Goal: Transaction & Acquisition: Purchase product/service

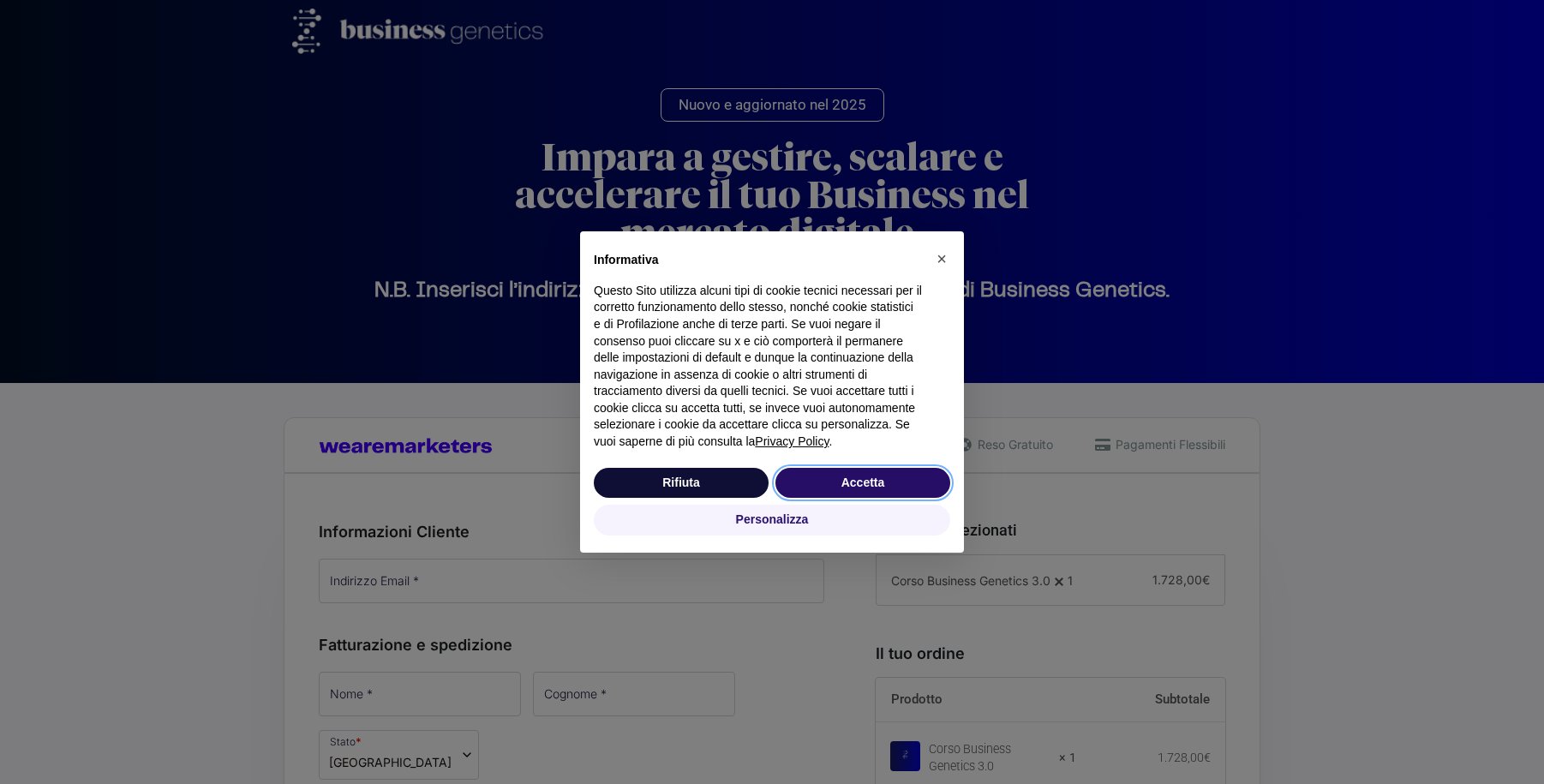
click at [852, 492] on button "Accetta" at bounding box center [863, 484] width 174 height 31
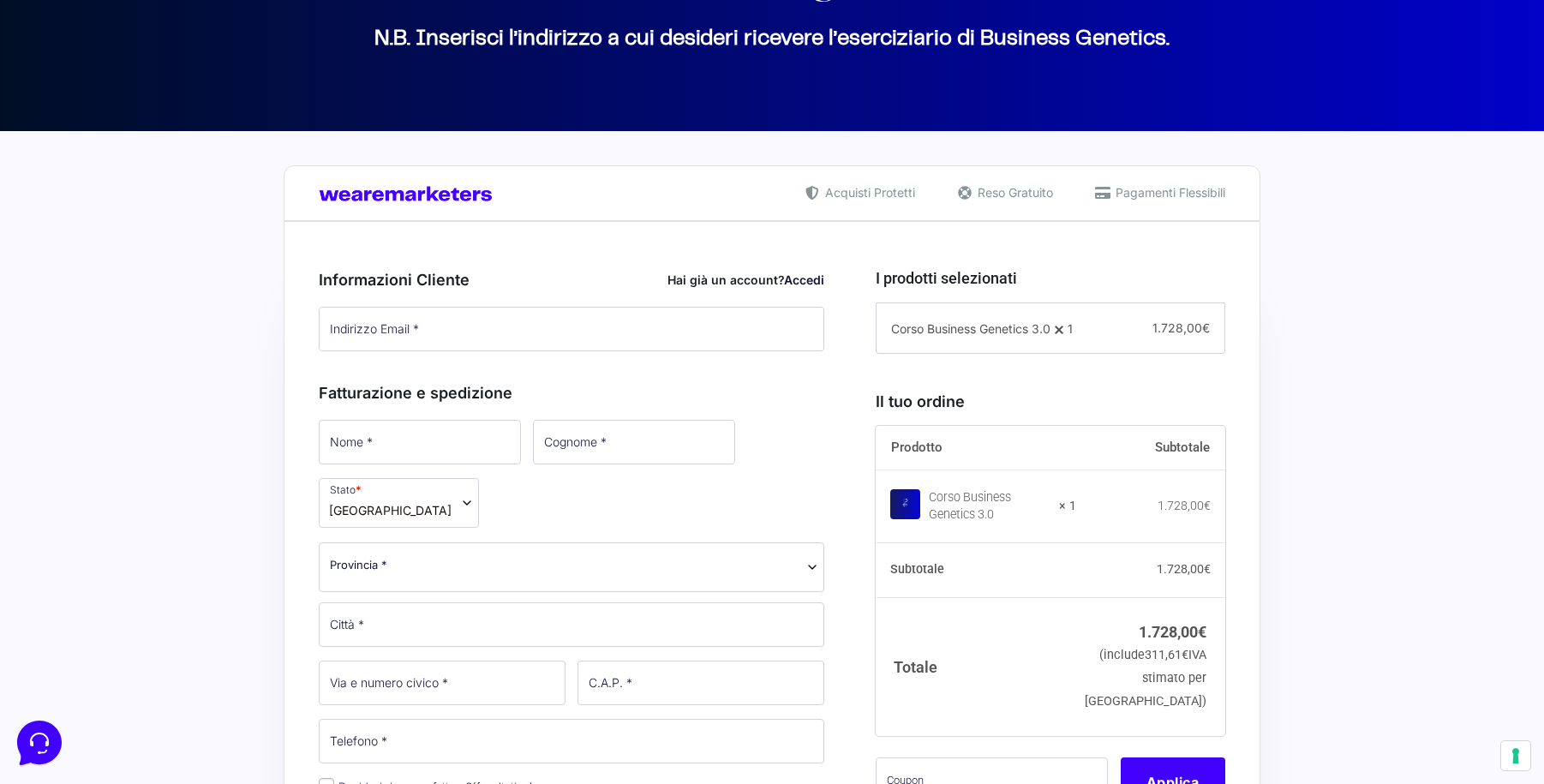
click at [814, 278] on link "Accedi" at bounding box center [804, 279] width 41 height 15
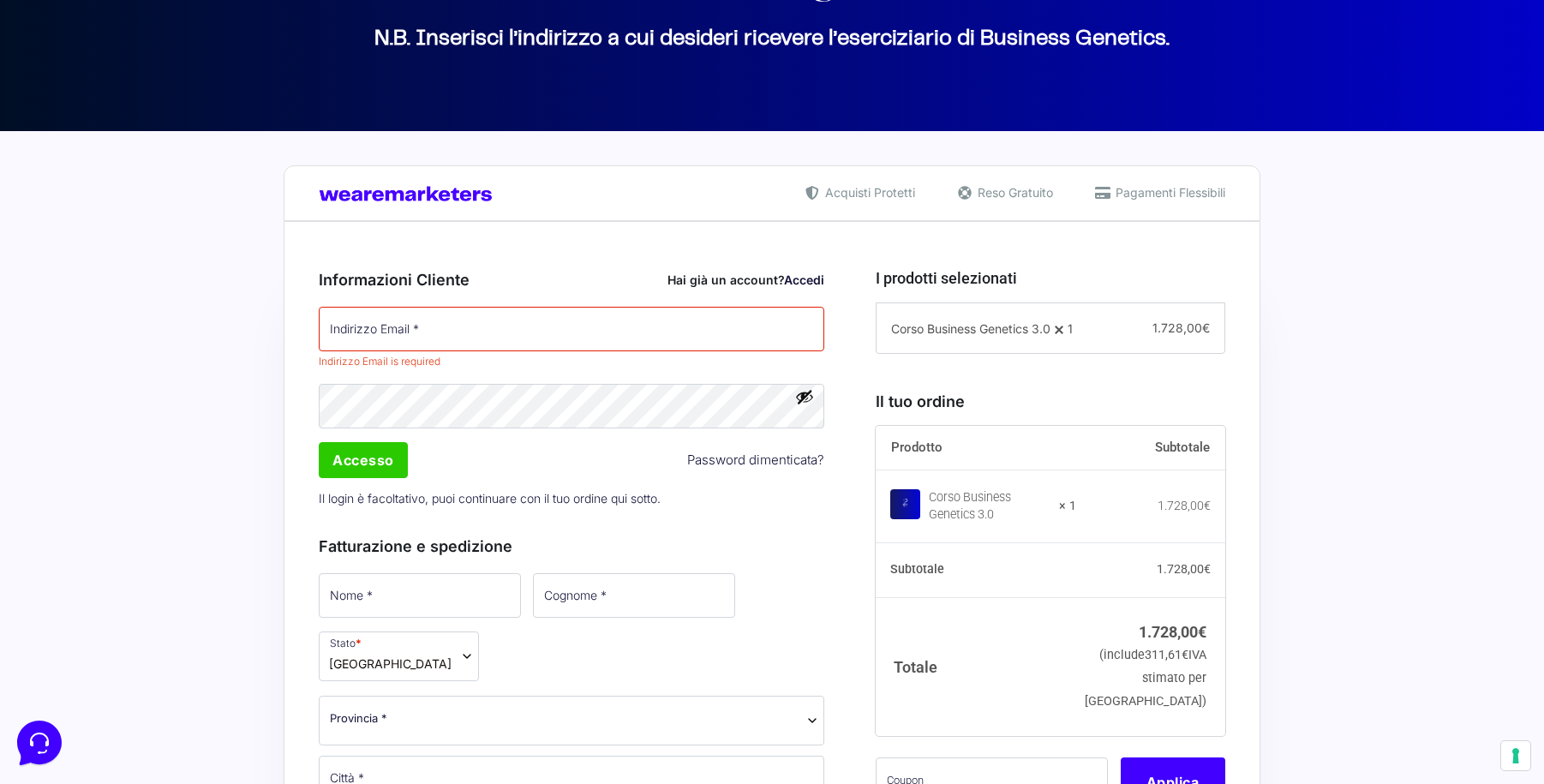
click at [481, 305] on p "Indirizzo Email * Indirizzo Email is required" at bounding box center [572, 339] width 518 height 70
click at [457, 334] on input "Indirizzo Email *" at bounding box center [572, 329] width 506 height 45
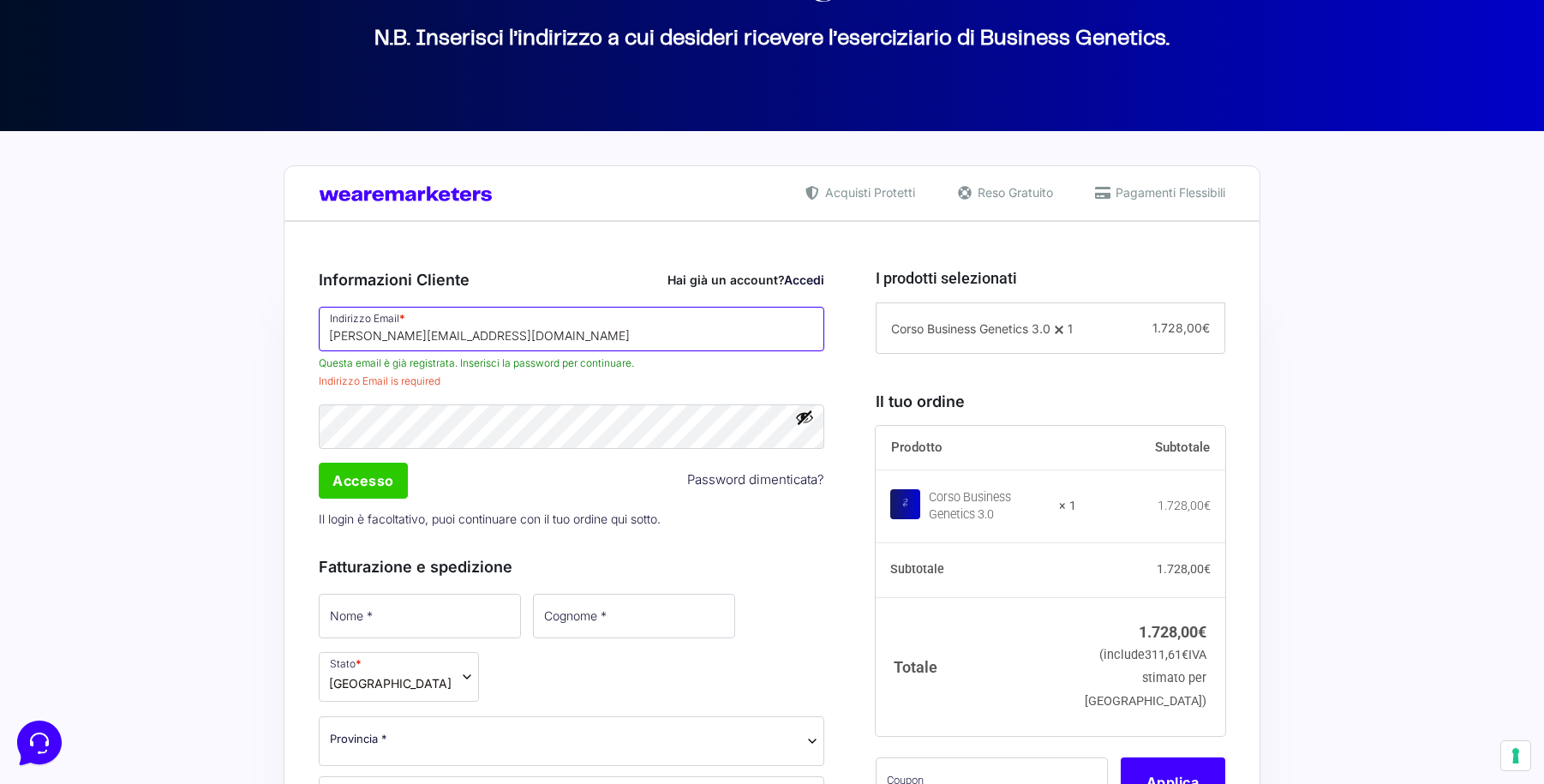
type input "[PERSON_NAME][EMAIL_ADDRESS][DOMAIN_NAME]"
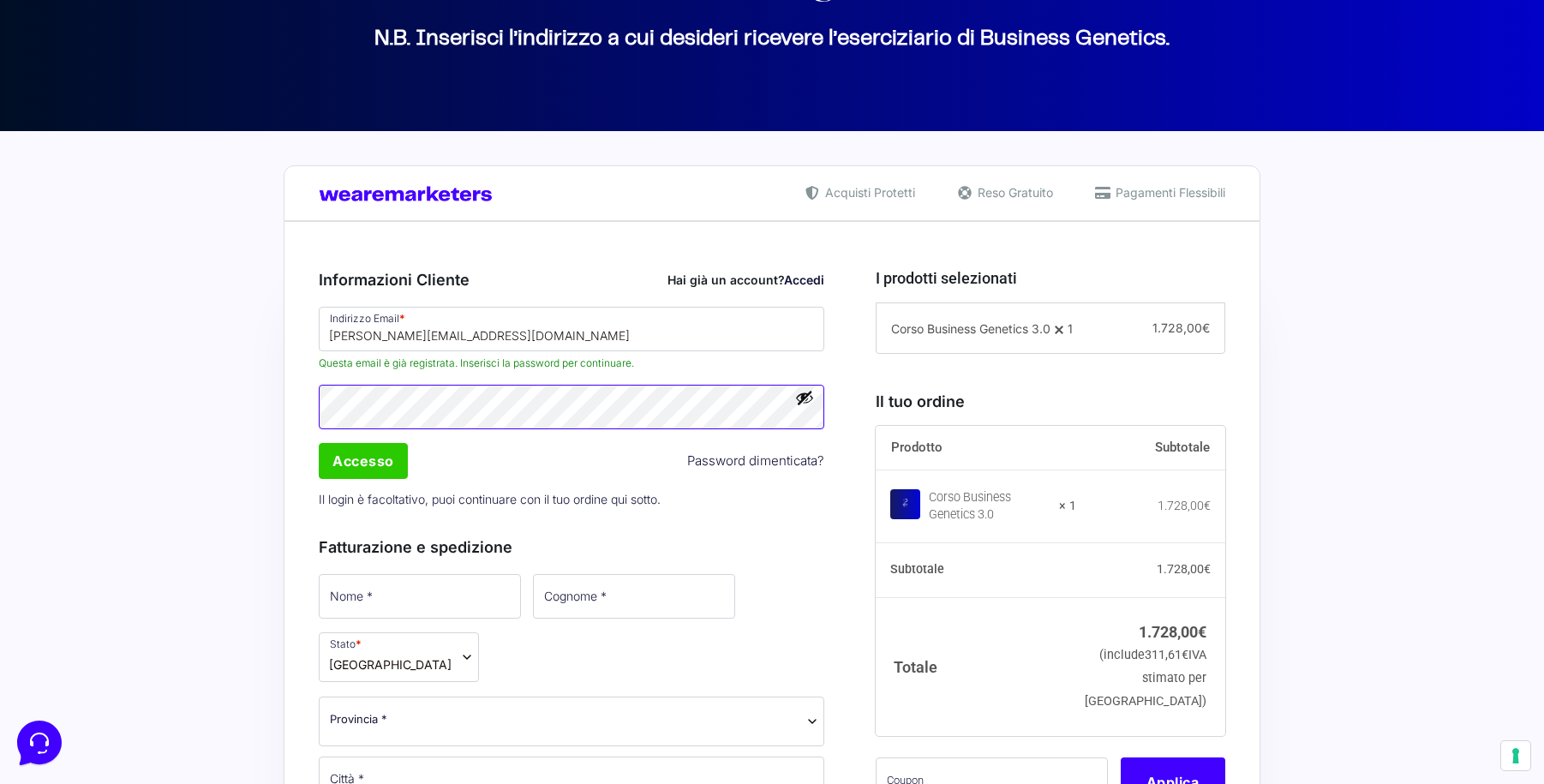
click at [454, 396] on div "Indirizzo Email * [PERSON_NAME][EMAIL_ADDRESS][DOMAIN_NAME] Questa email è già …" at bounding box center [572, 410] width 518 height 212
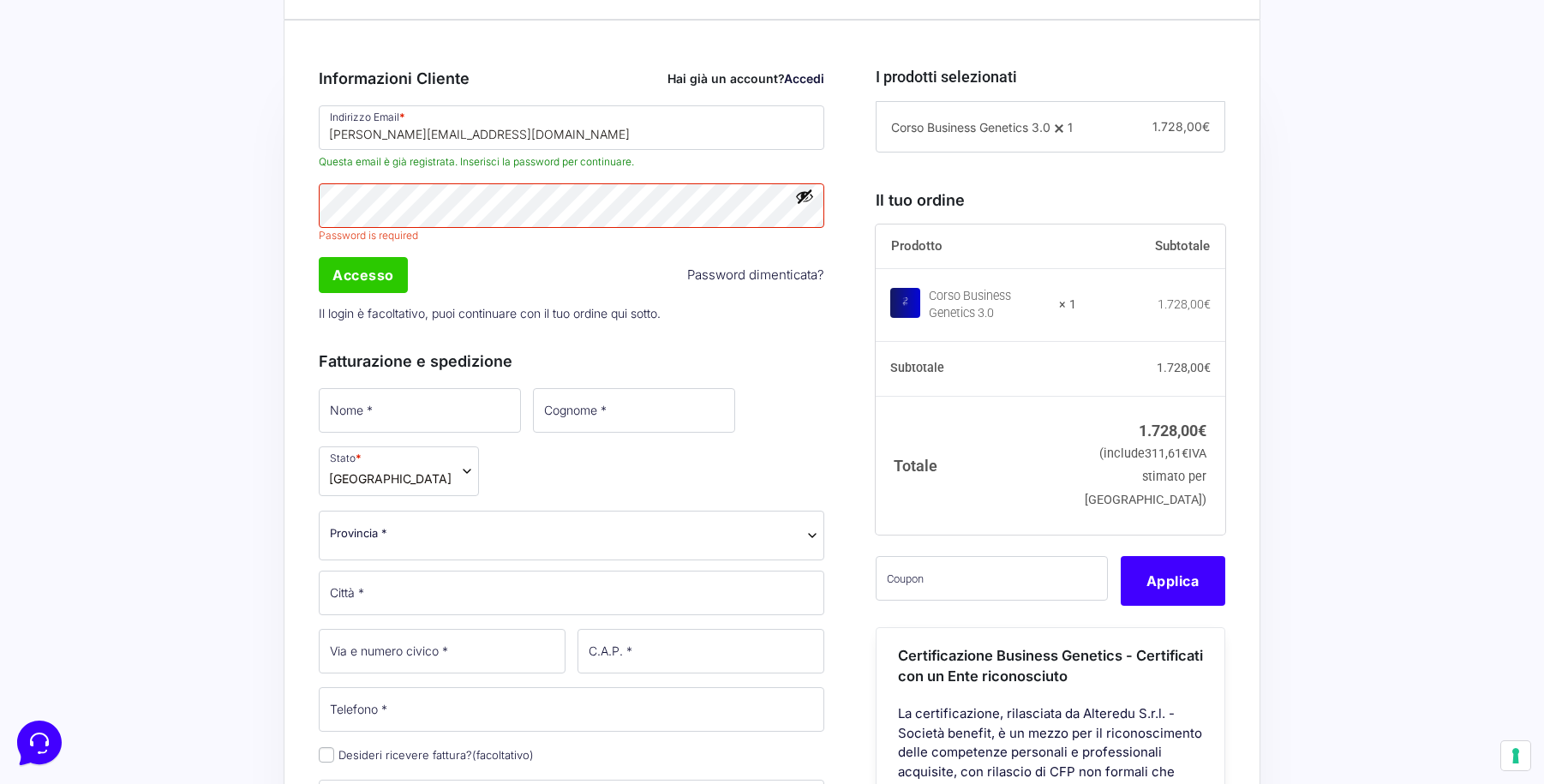
scroll to position [459, 0]
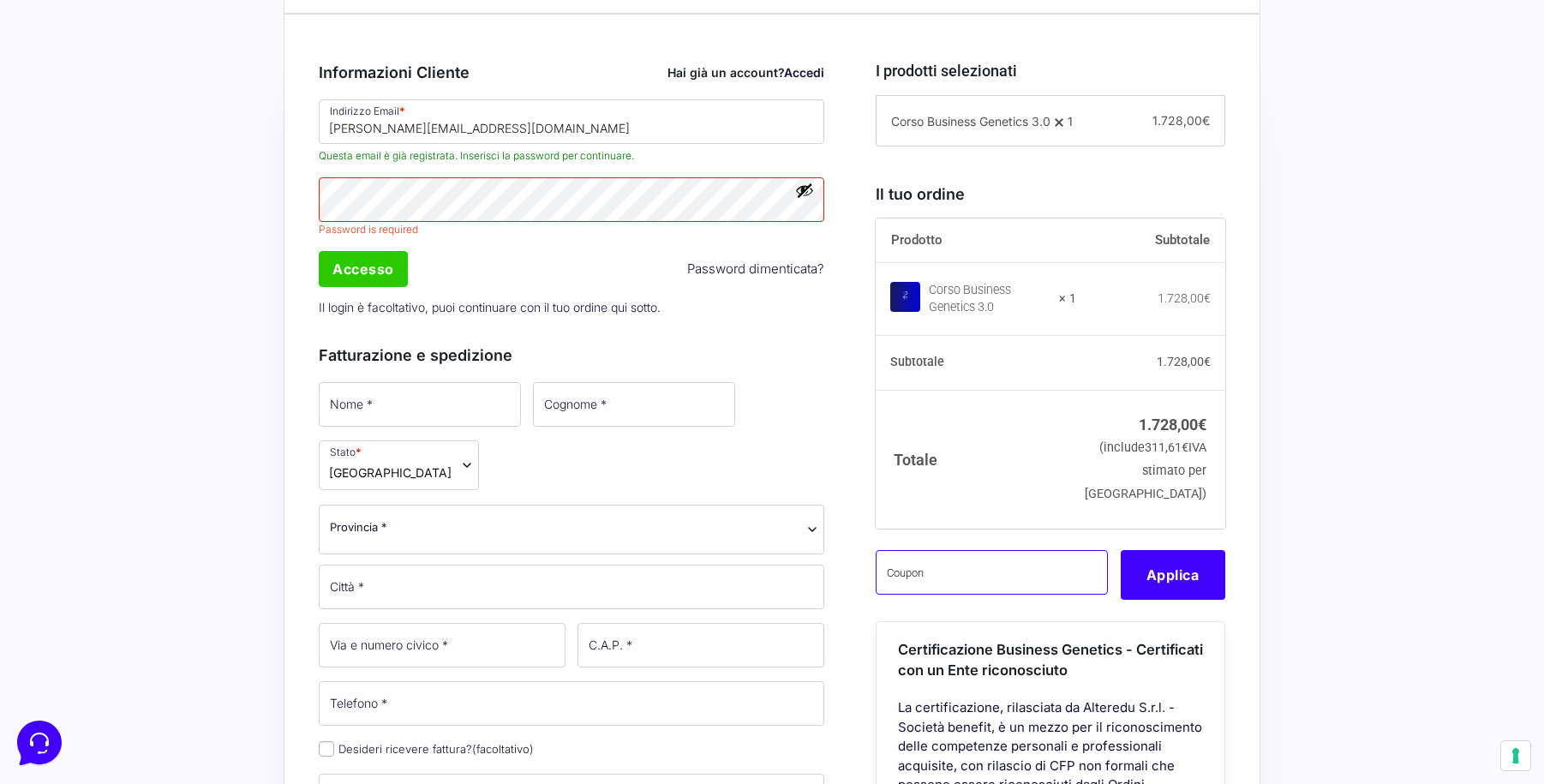
click at [920, 592] on input "text" at bounding box center [992, 572] width 233 height 45
paste input "CLIPRO200BG"
type input "CLIPRO200BG"
click at [1181, 600] on button "Applica" at bounding box center [1173, 574] width 105 height 49
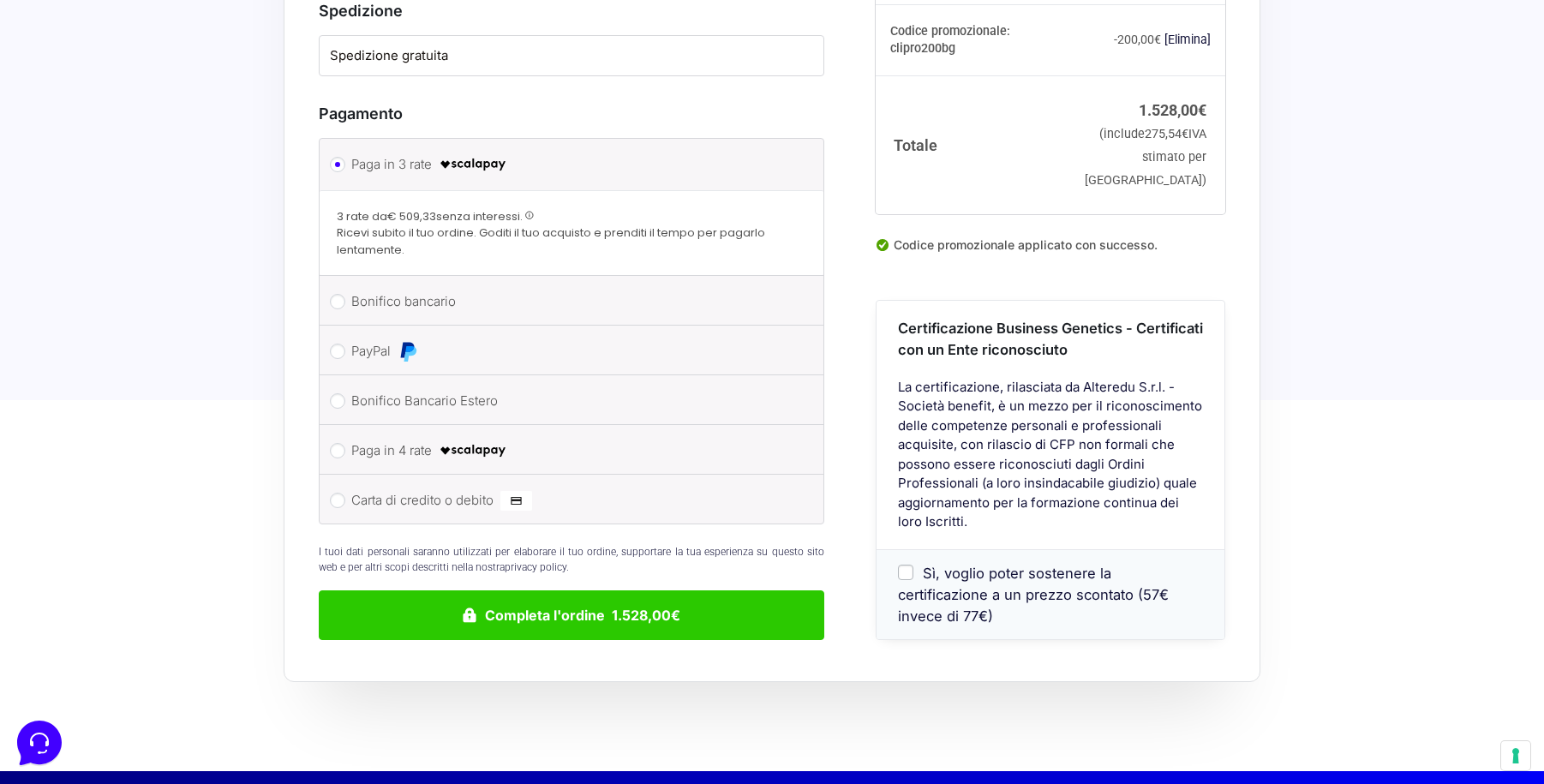
scroll to position [1454, 0]
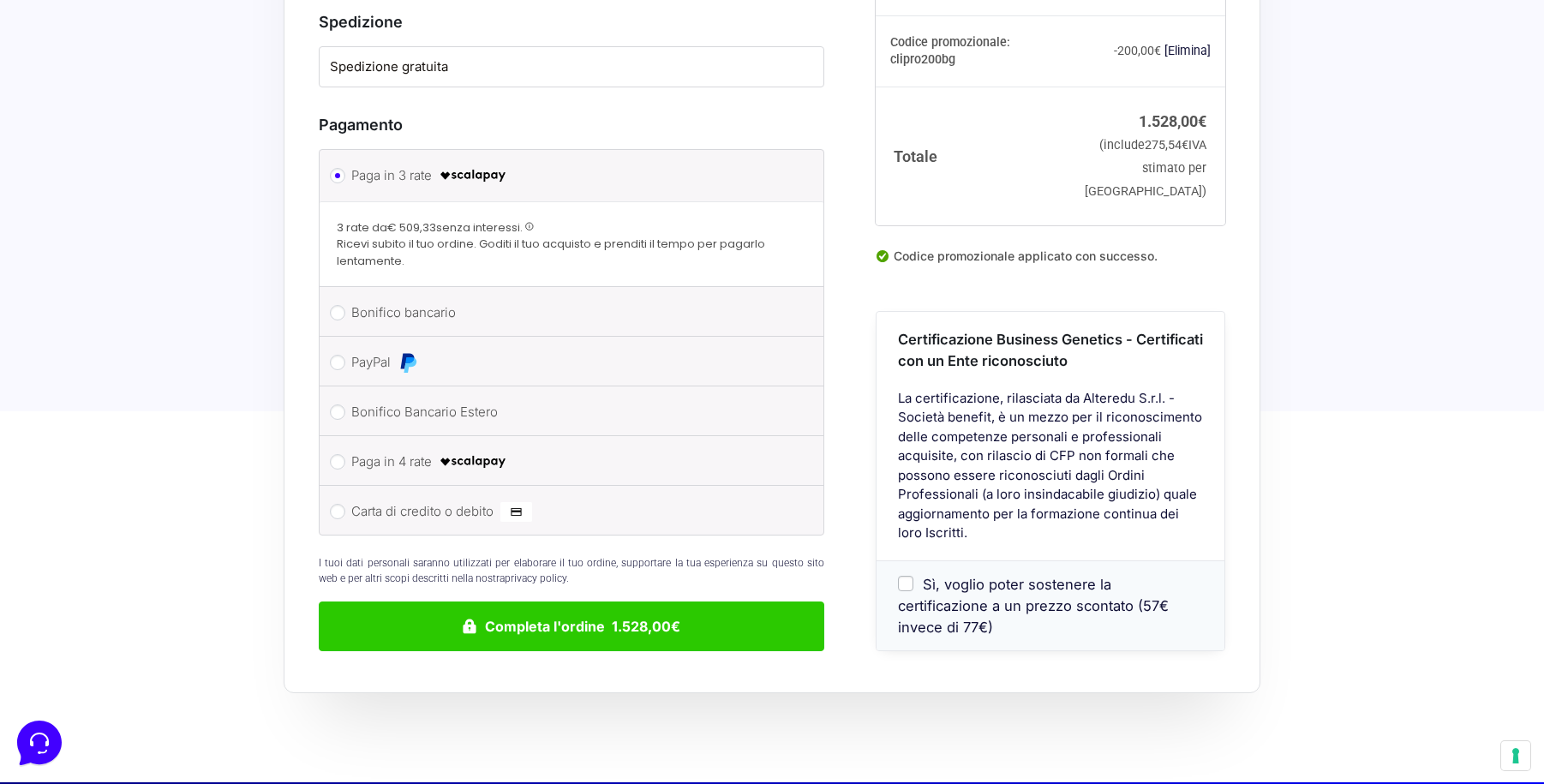
click at [388, 350] on label "PayPal" at bounding box center [568, 362] width 434 height 26
click at [345, 355] on input "PayPal" at bounding box center [337, 362] width 16 height 16
radio input "true"
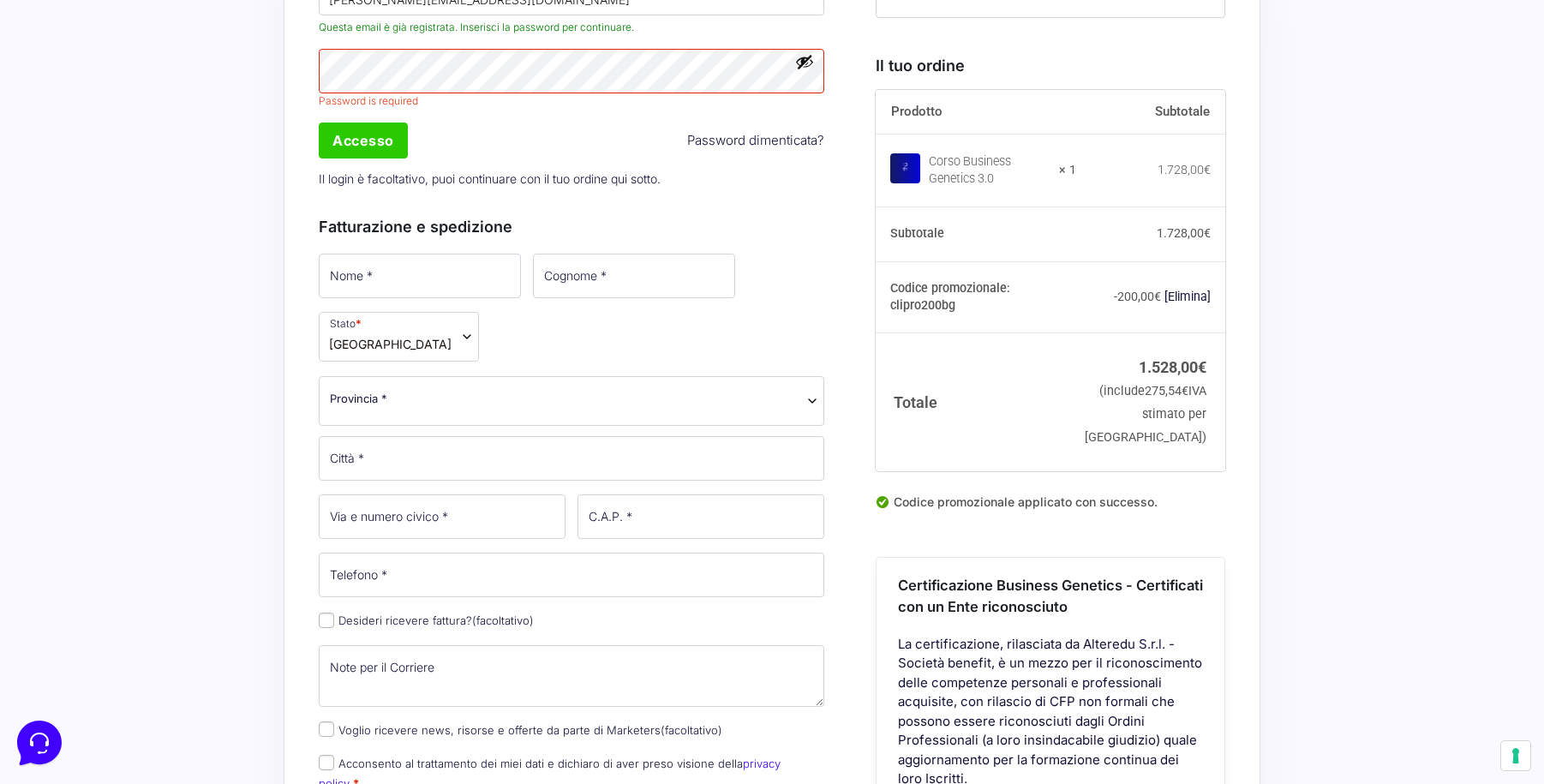
scroll to position [449, 0]
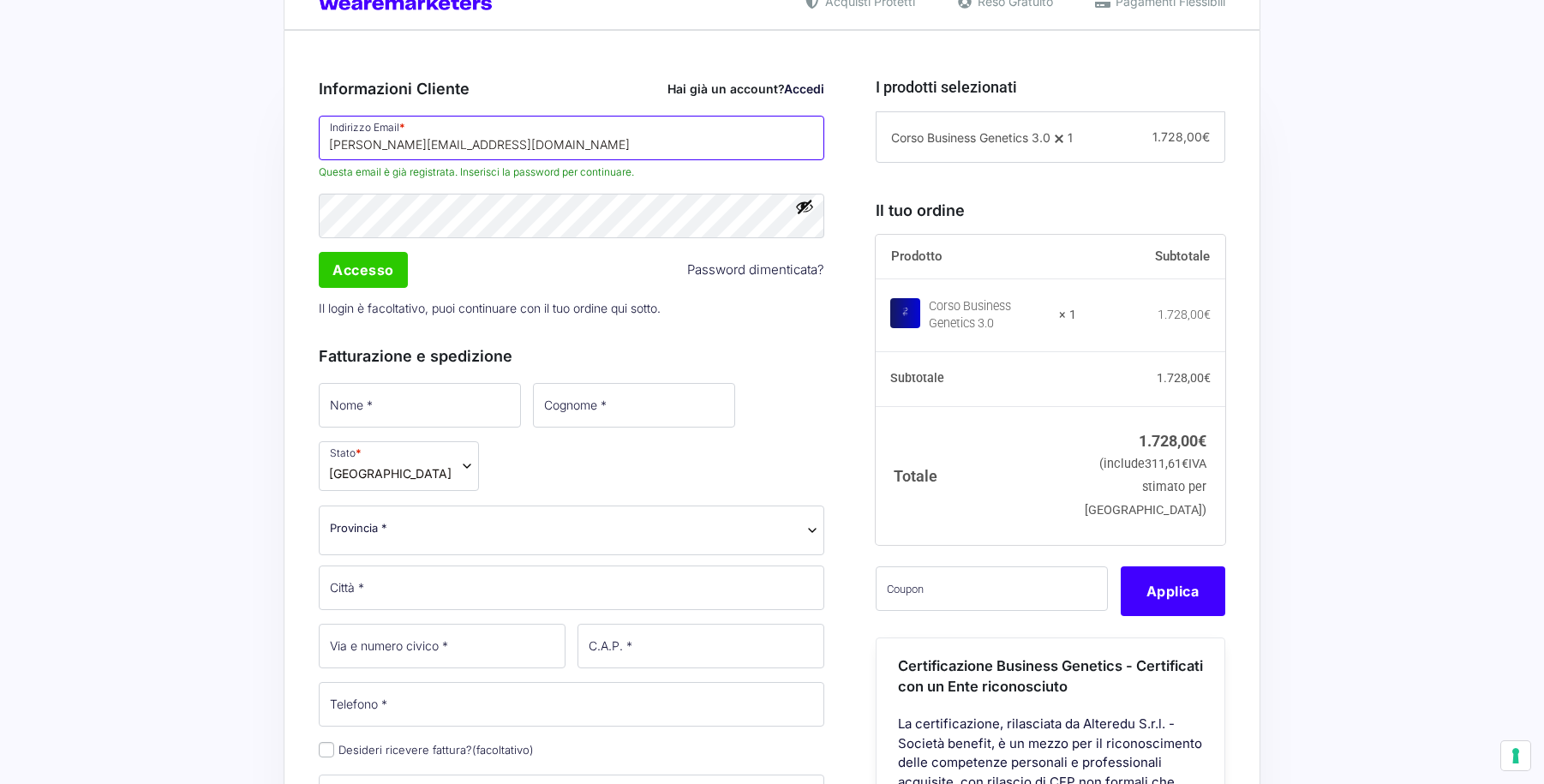
scroll to position [443, 0]
paste input "24,00 € 12"
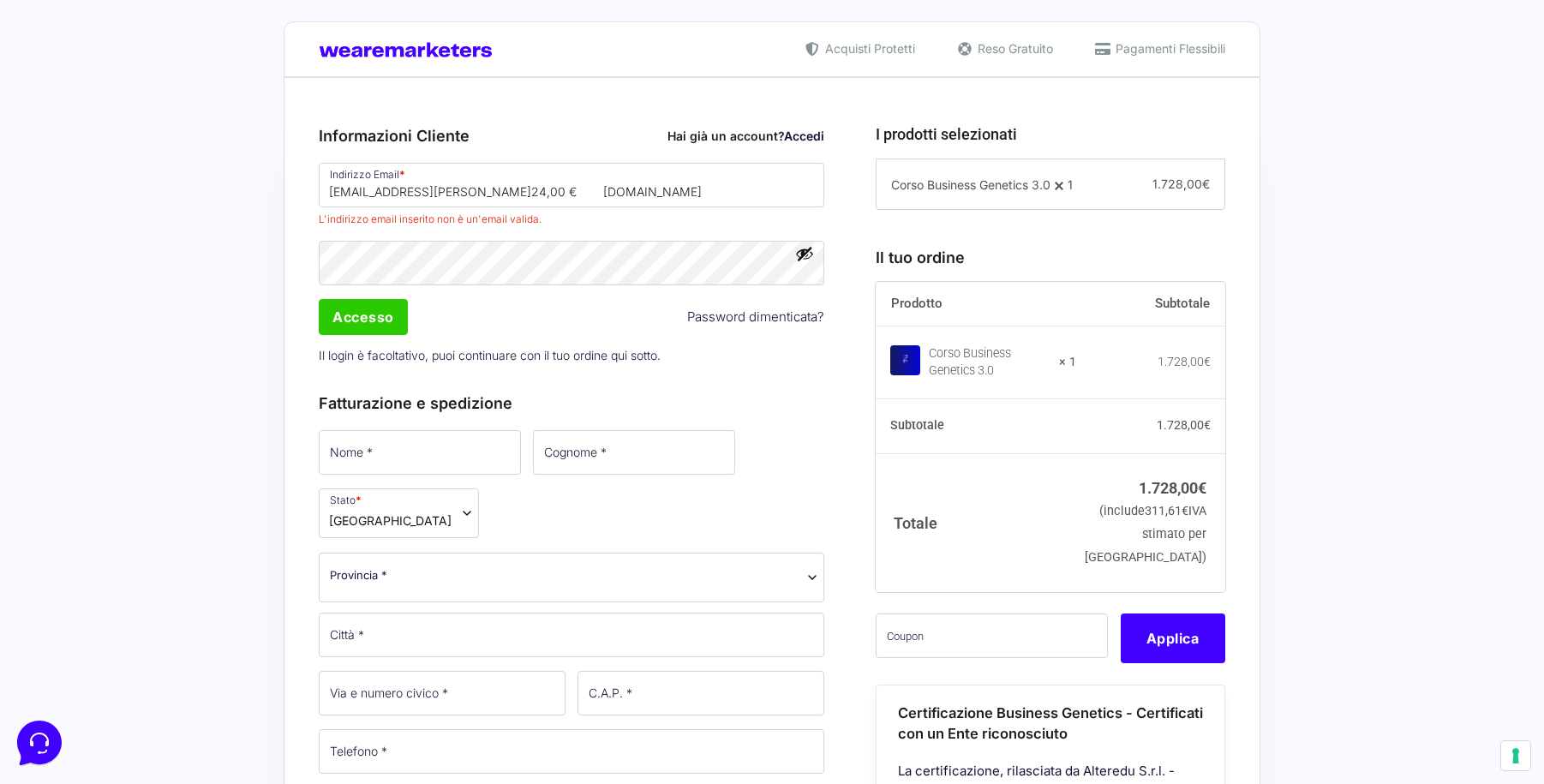
scroll to position [390, 0]
click at [403, 192] on input "paolo.marciante@libero24,00 € 12.it" at bounding box center [572, 185] width 506 height 45
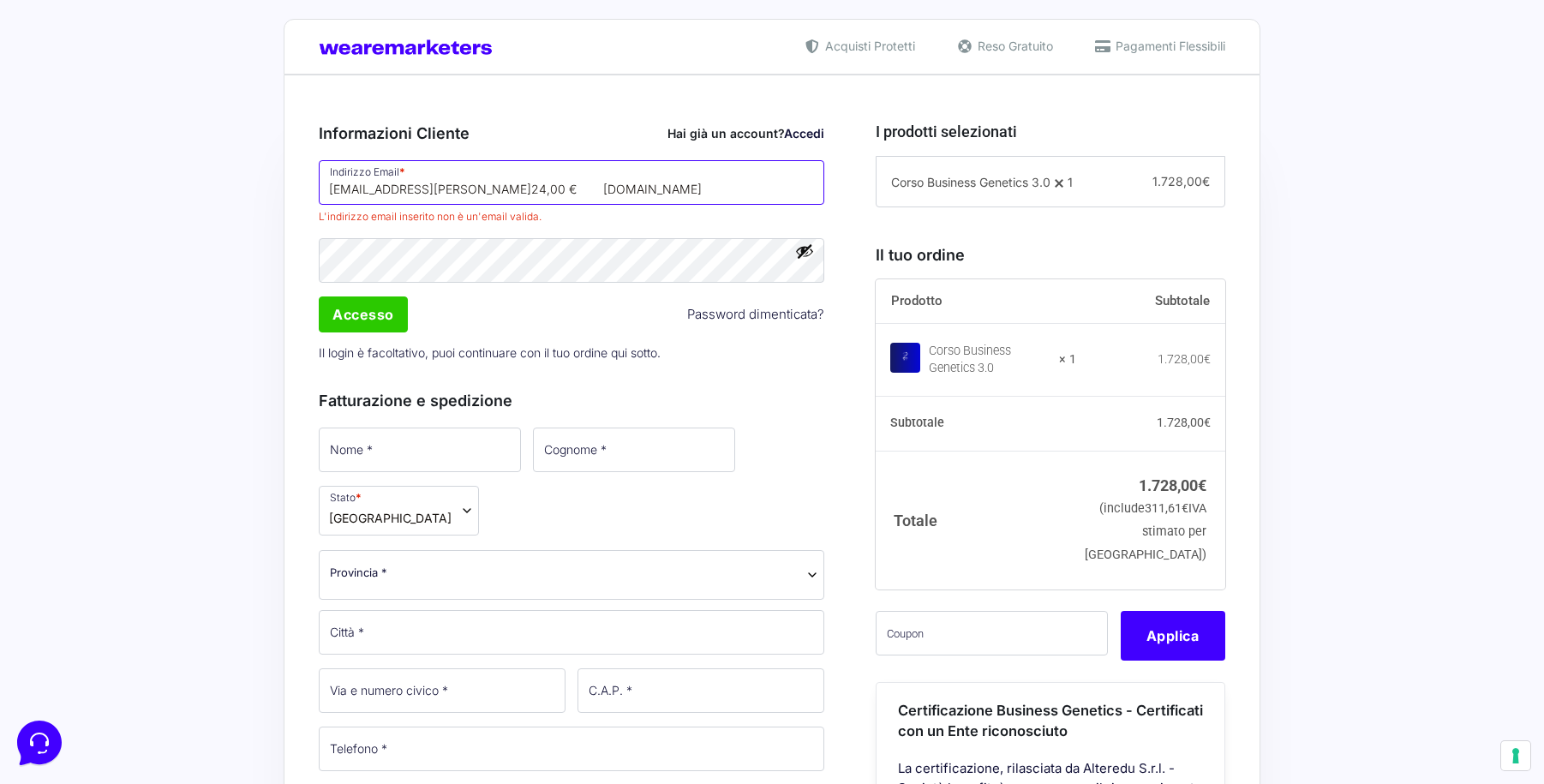
scroll to position [0, 0]
drag, startPoint x: 570, startPoint y: 185, endPoint x: 203, endPoint y: 196, distance: 367.2
drag, startPoint x: 611, startPoint y: 169, endPoint x: 605, endPoint y: 175, distance: 8.5
click at [611, 169] on input "paolo.marciante@libero24,00 € 12.it" at bounding box center [572, 182] width 506 height 45
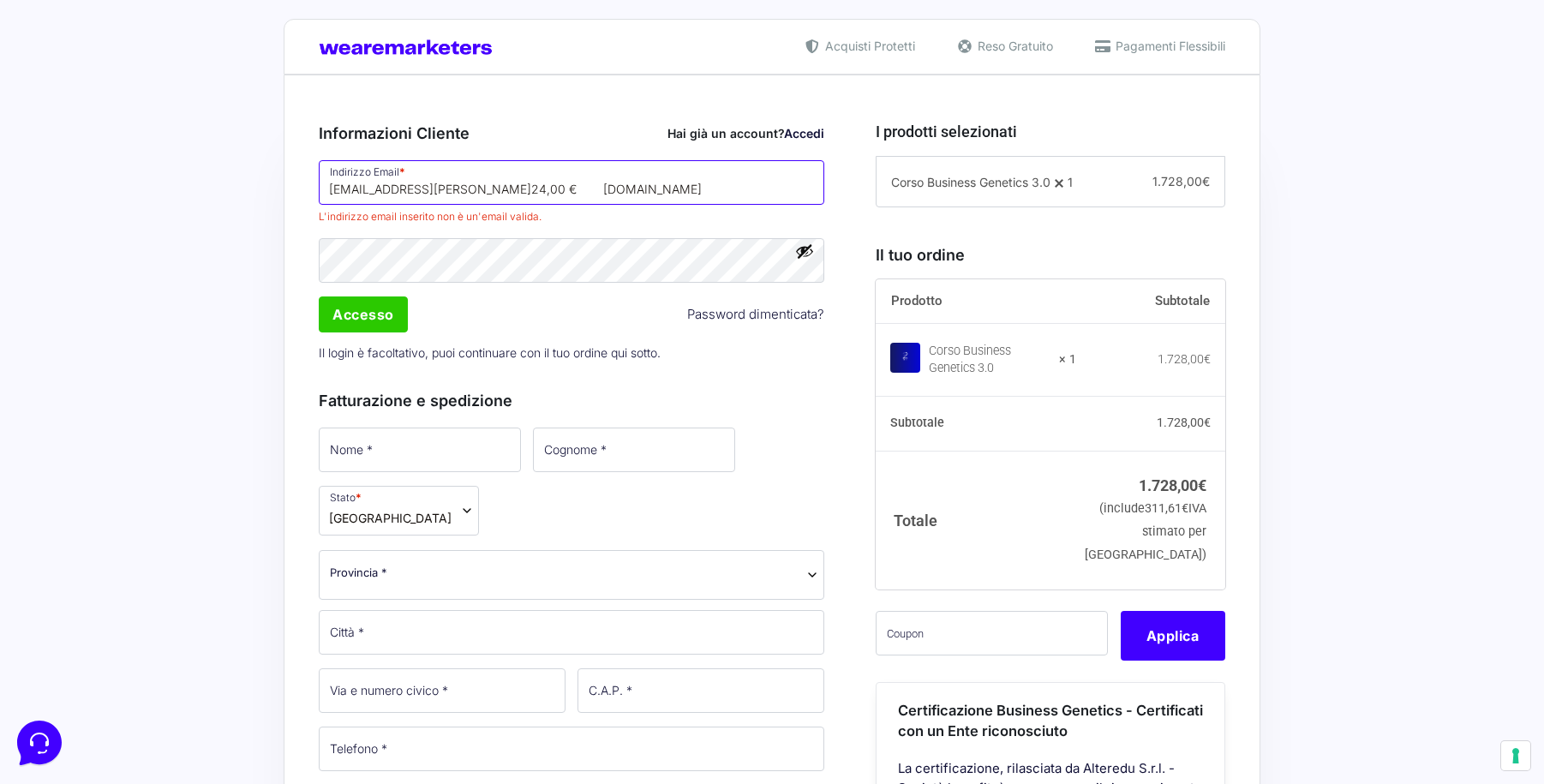
click at [602, 181] on input "paolo.marciante@libero24,00 € 12.it" at bounding box center [572, 182] width 506 height 45
click at [586, 189] on input "paolo.marciante@libero24,00 € 12.it" at bounding box center [572, 182] width 506 height 45
drag, startPoint x: 586, startPoint y: 189, endPoint x: 467, endPoint y: 189, distance: 119.0
click at [467, 189] on input "paolo.marciante@libero24,00 € 12.it" at bounding box center [572, 182] width 506 height 45
type input "[PERSON_NAME][EMAIL_ADDRESS][DOMAIN_NAME]"
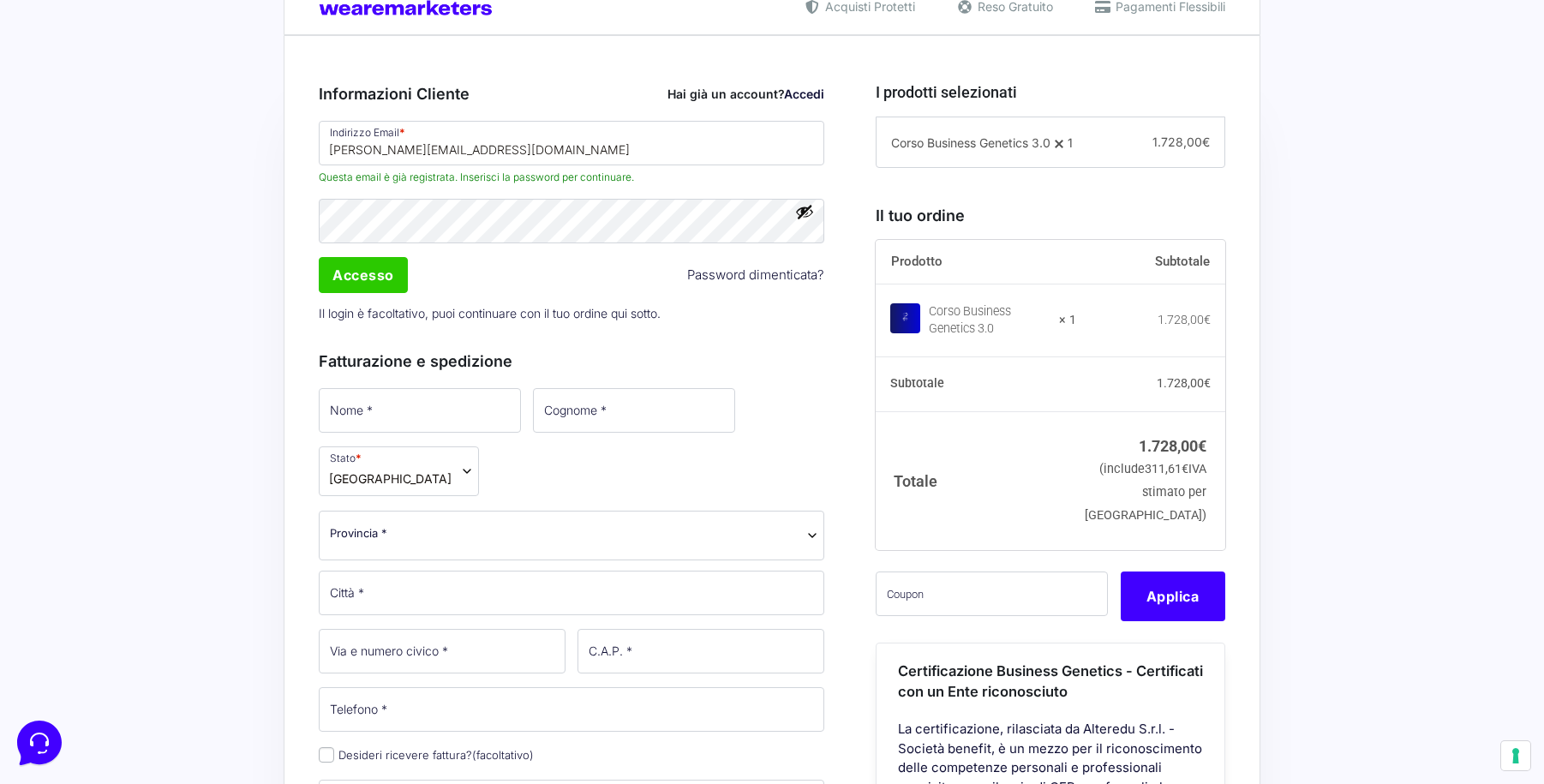
scroll to position [474, 0]
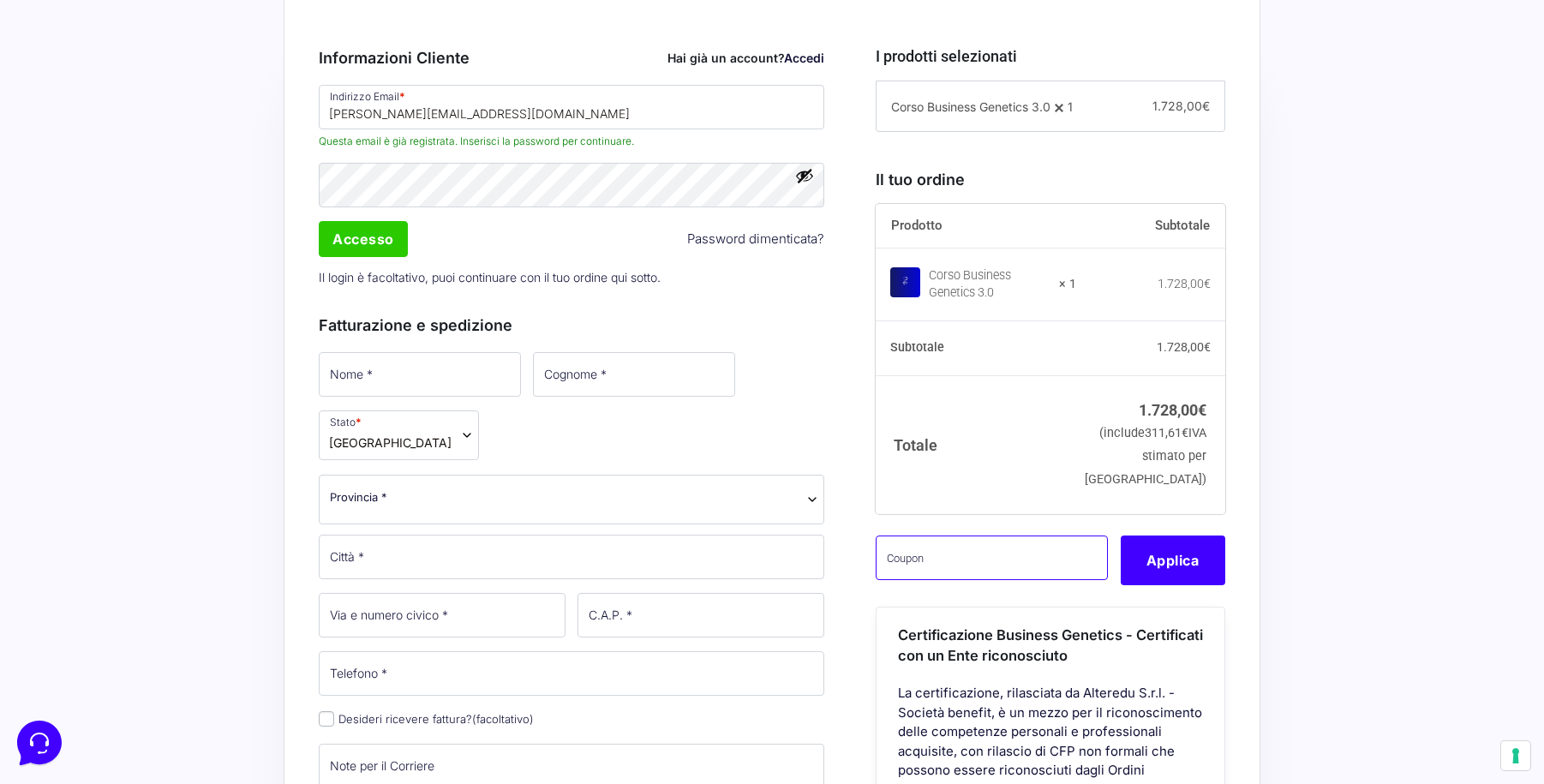
click at [978, 570] on input "text" at bounding box center [992, 557] width 233 height 45
paste input "CLIPRO200BG"
type input "CLIPRO200BG"
click at [1201, 585] on button "Applica" at bounding box center [1173, 559] width 105 height 49
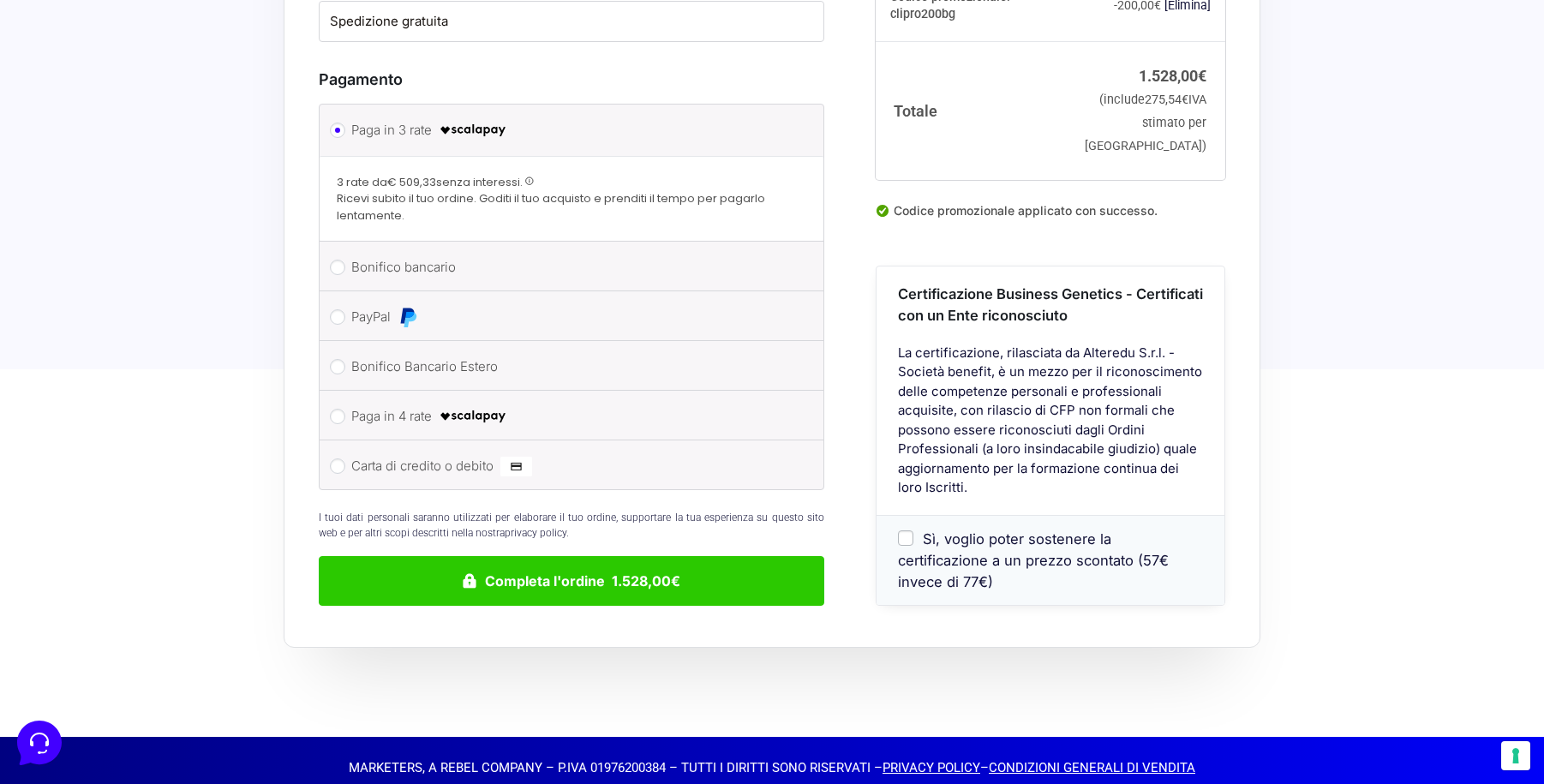
scroll to position [1483, 0]
